Goal: Task Accomplishment & Management: Use online tool/utility

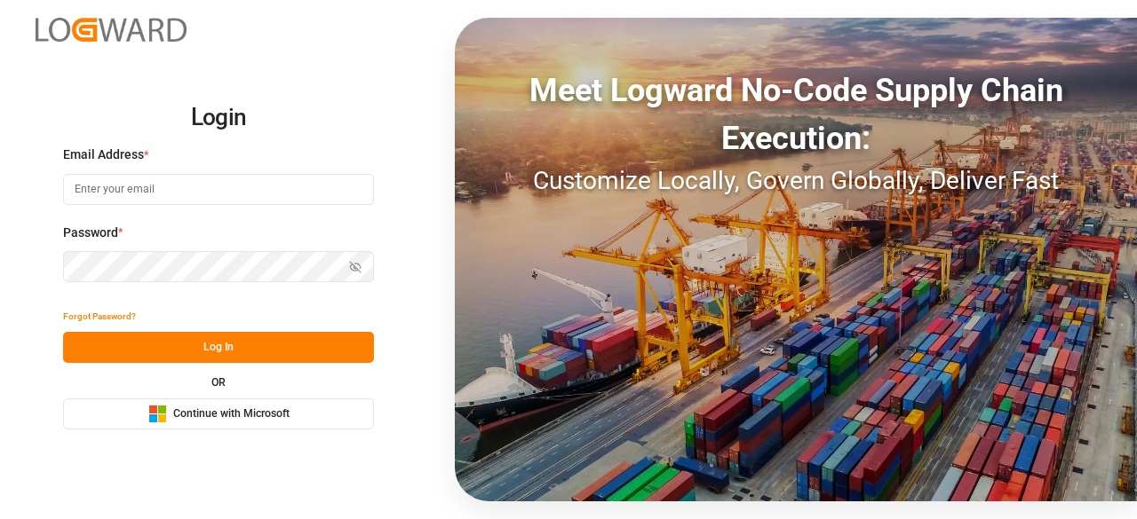
click at [121, 182] on input at bounding box center [218, 189] width 311 height 31
type input "[EMAIL_ADDRESS][PERSON_NAME][DOMAIN_NAME]"
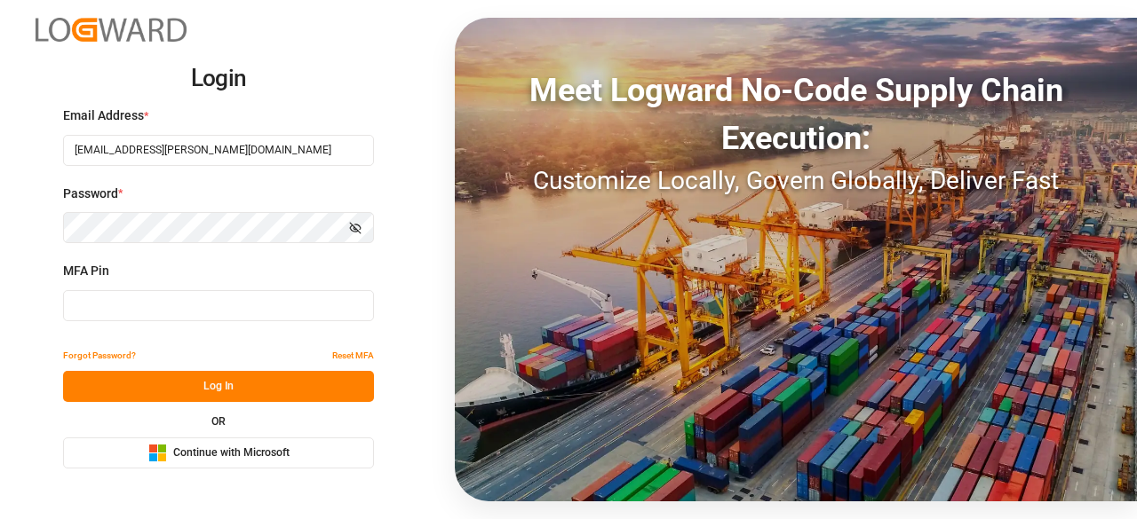
type input "264462"
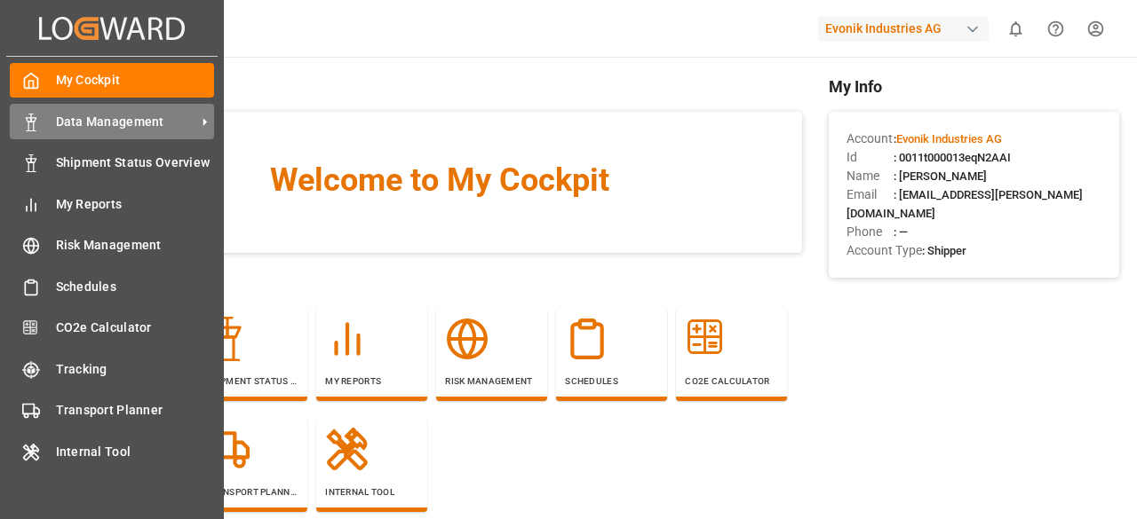
click at [25, 117] on icon at bounding box center [31, 123] width 18 height 18
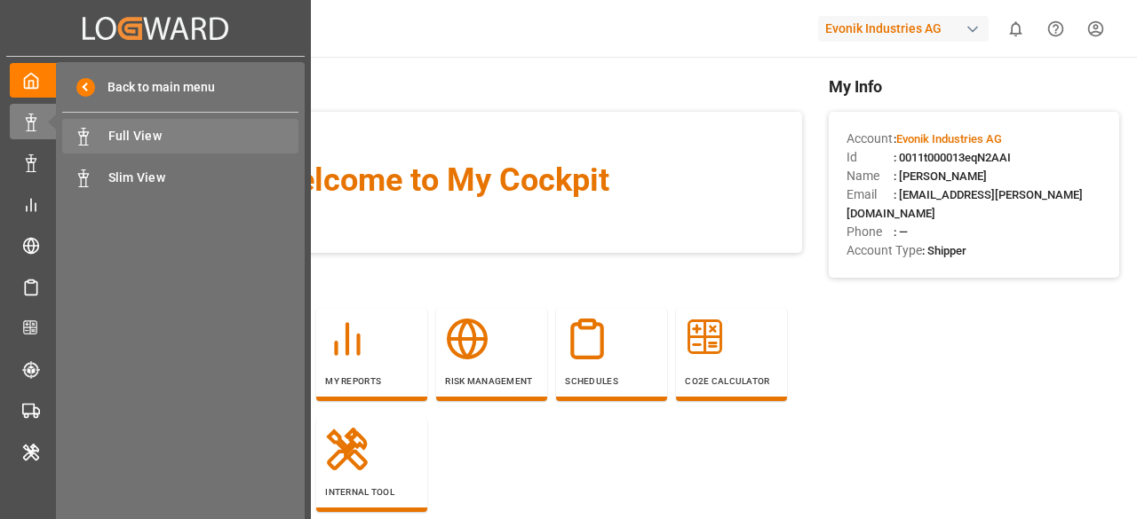
click at [120, 134] on span "Full View" at bounding box center [203, 136] width 191 height 19
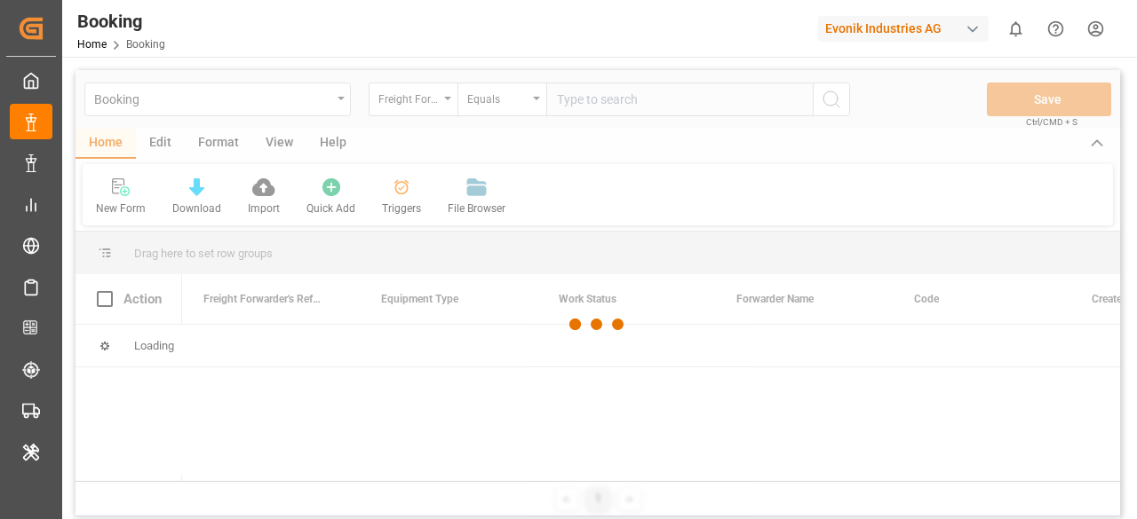
click at [120, 134] on div at bounding box center [597, 324] width 1044 height 509
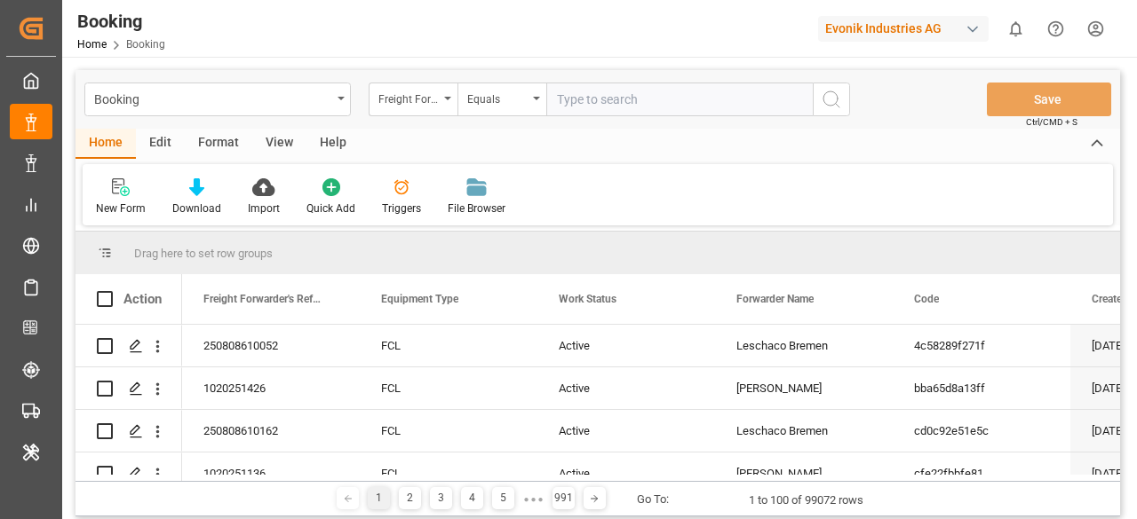
click at [165, 145] on div "Edit" at bounding box center [160, 144] width 49 height 30
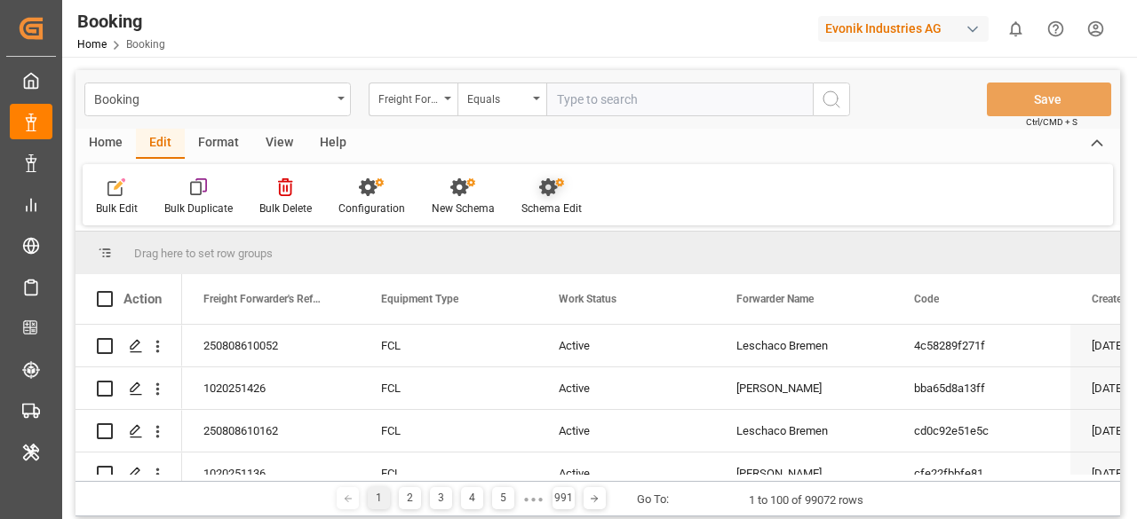
click at [552, 199] on div "Schema Edit" at bounding box center [551, 197] width 87 height 39
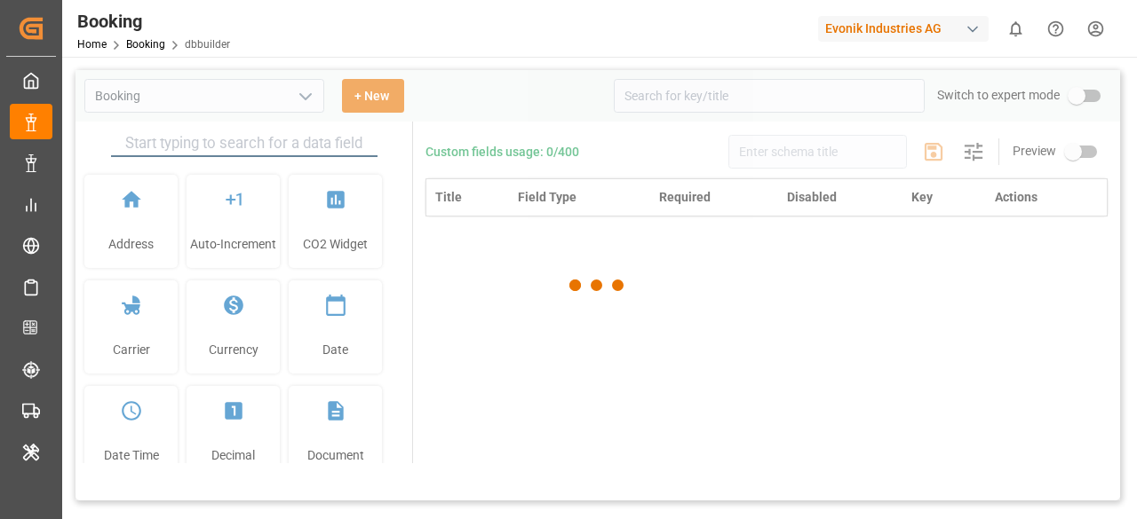
type input "Booking"
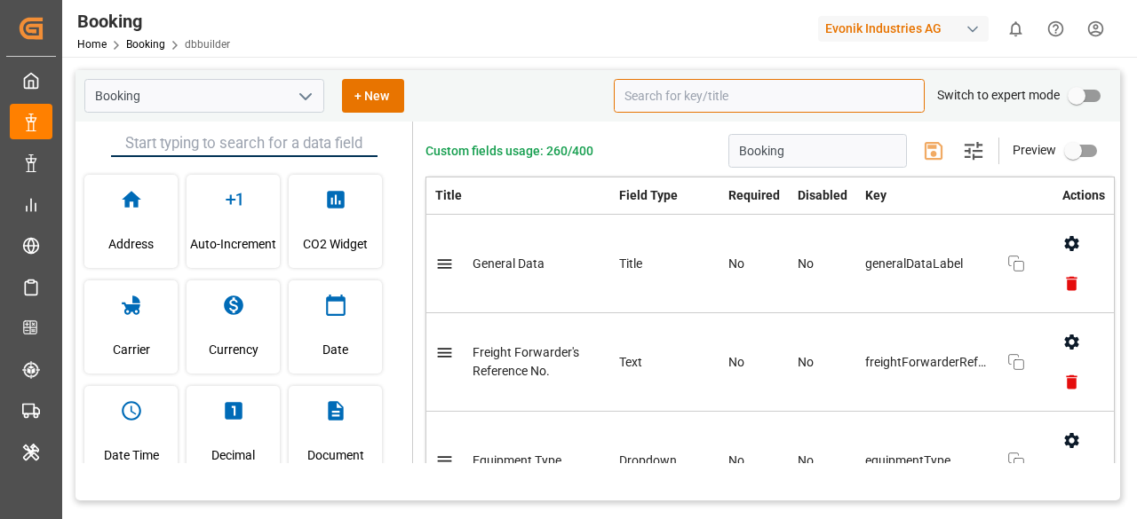
click at [650, 104] on input at bounding box center [769, 96] width 311 height 34
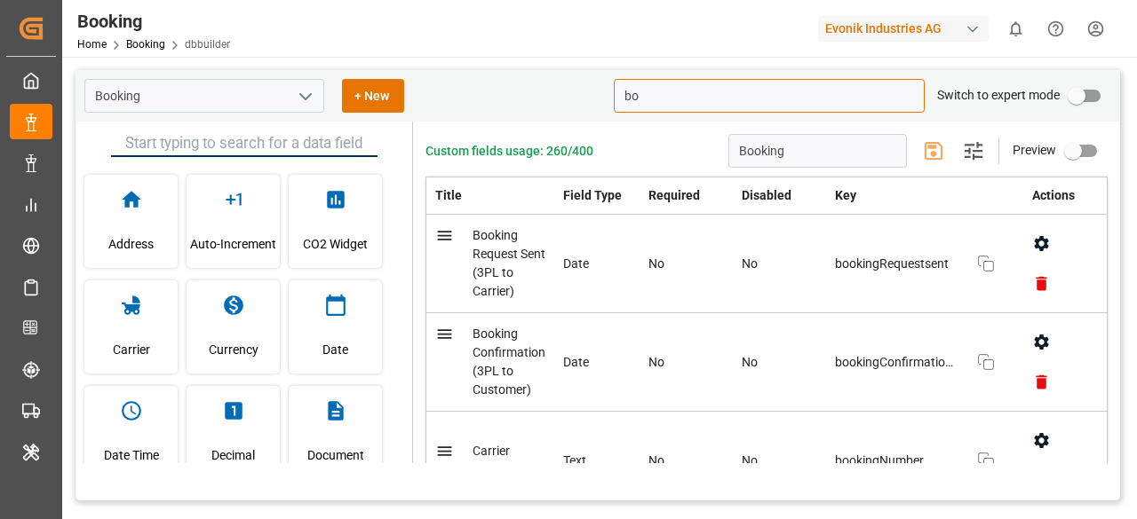
type input "b"
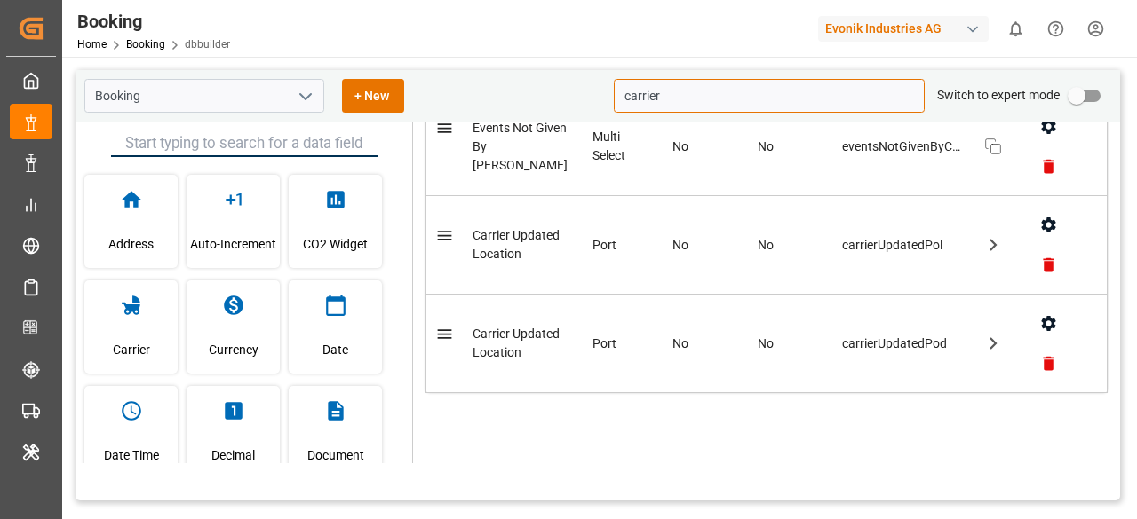
scroll to position [707, 0]
type input "carrier"
